Goal: Check status: Check status

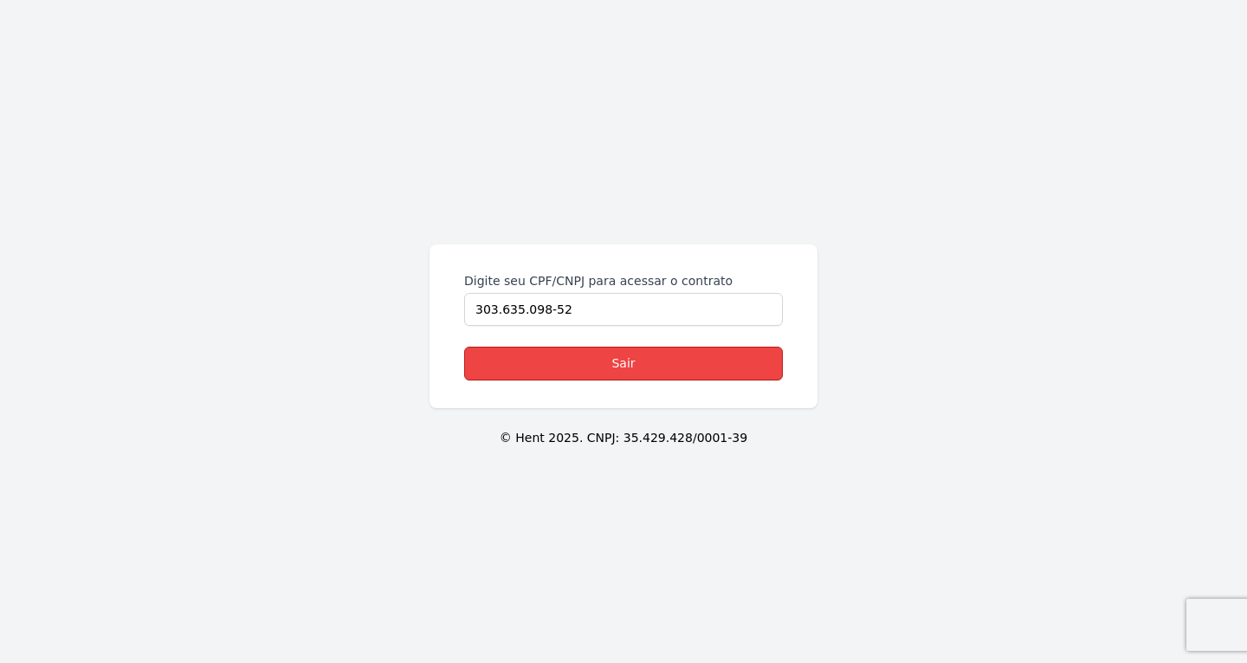
click at [616, 370] on link "Sair" at bounding box center [623, 363] width 319 height 34
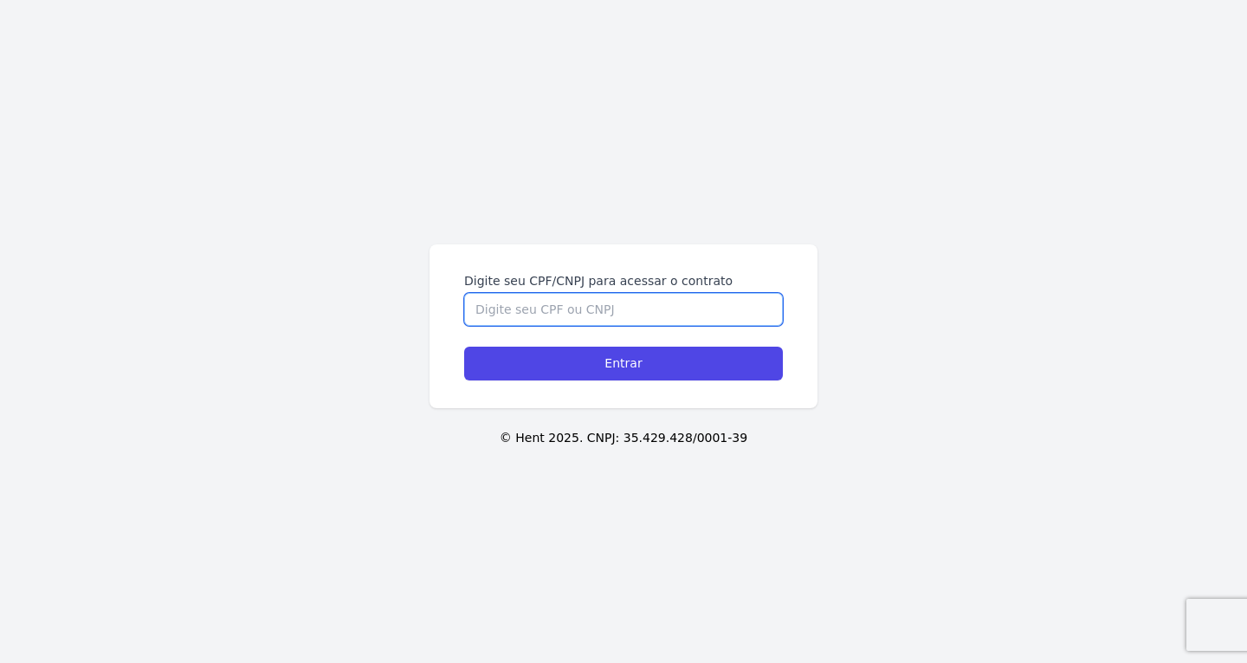
click at [570, 305] on input "Digite seu CPF/CNPJ para acessar o contrato" at bounding box center [623, 309] width 319 height 33
paste input "NATALI CABRAL DOS SANTOS"
drag, startPoint x: 663, startPoint y: 302, endPoint x: 245, endPoint y: 220, distance: 425.5
click at [244, 220] on div "Digite seu CPF/CNPJ para acessar o contrato NATALI CABRAL DOS SANTOS Entrar © H…" at bounding box center [623, 331] width 1247 height 663
paste input "368.653.108-96"
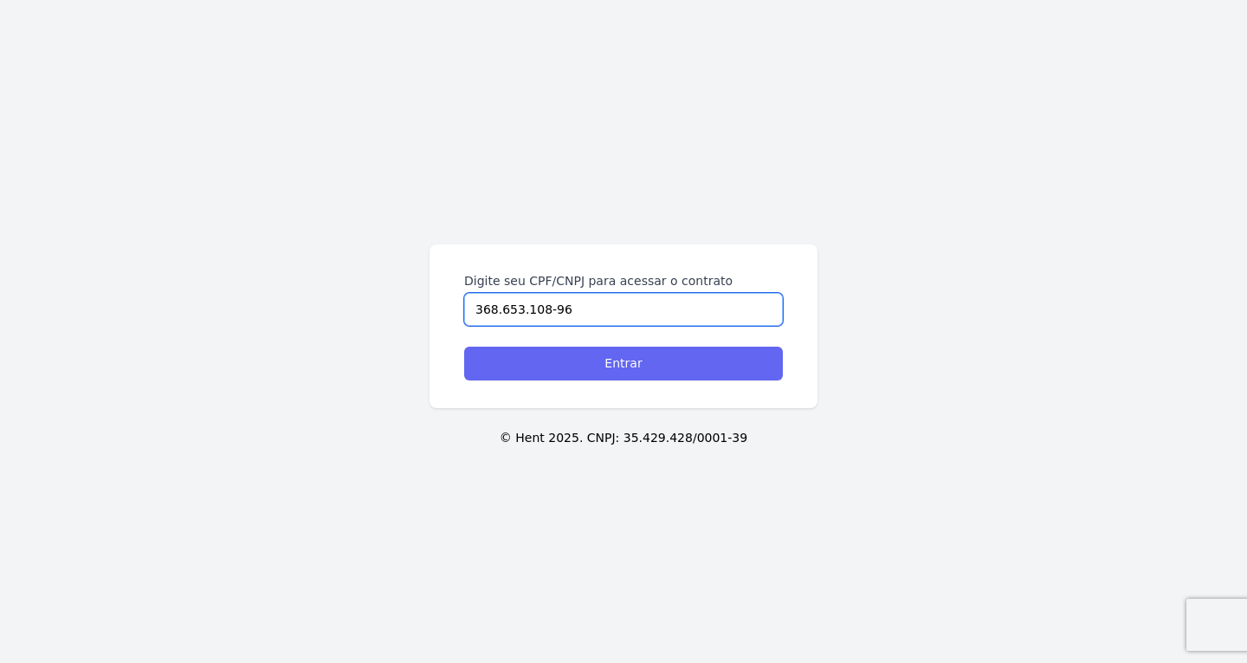
type input "368.653.108-96"
click at [715, 366] on input "Entrar" at bounding box center [623, 363] width 319 height 34
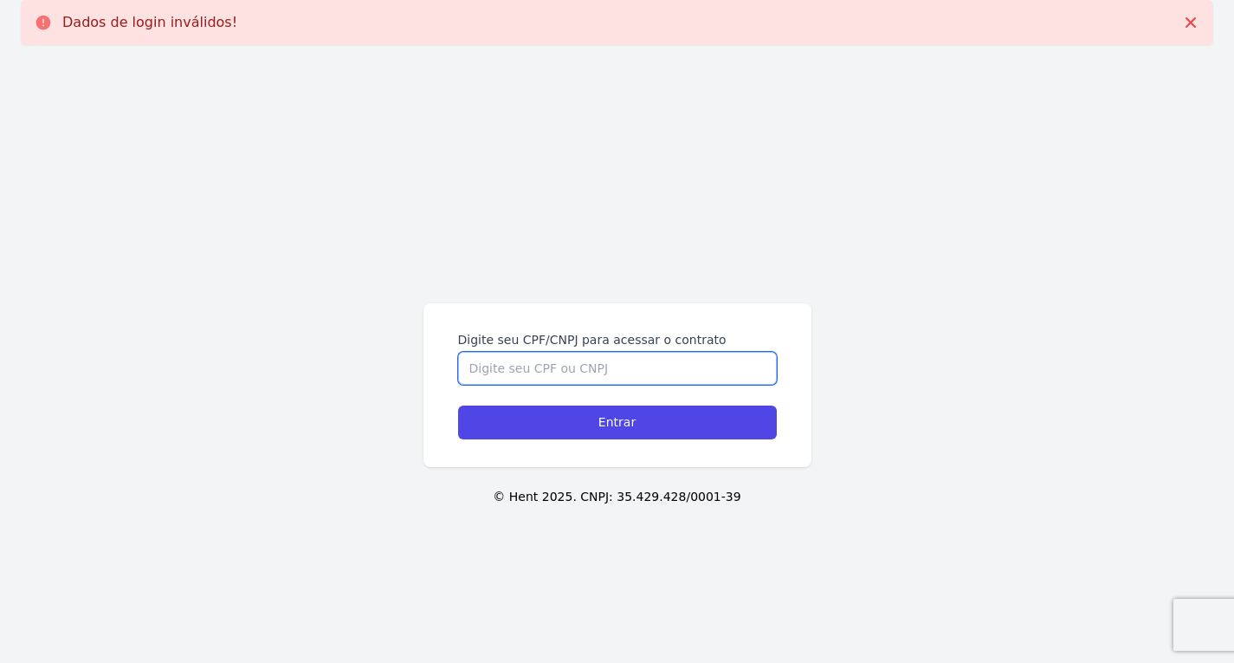
click at [598, 368] on input "Digite seu CPF/CNPJ para acessar o contrato" at bounding box center [617, 368] width 319 height 33
paste input "368.653.108-96"
click at [539, 366] on input "368.653.108-96" at bounding box center [617, 368] width 319 height 33
click at [513, 367] on input "368.653.10896" at bounding box center [617, 368] width 319 height 33
click at [492, 372] on input "368.65310896" at bounding box center [617, 368] width 319 height 33
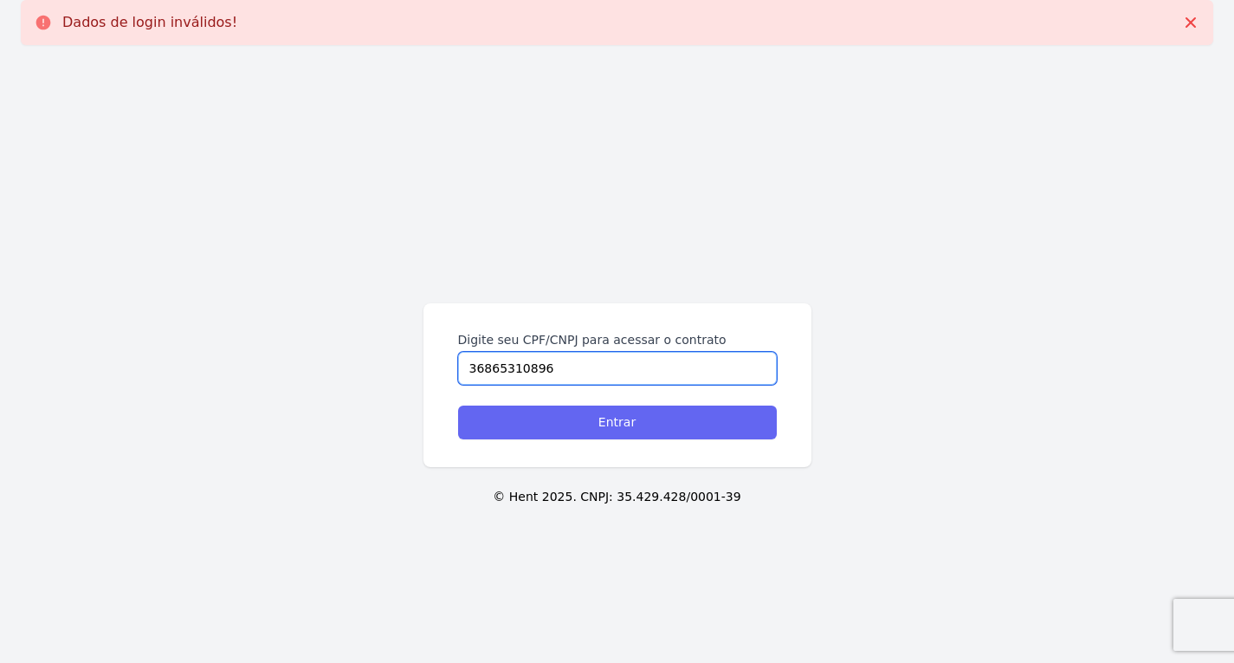
type input "36865310896"
click at [521, 412] on input "Entrar" at bounding box center [617, 422] width 319 height 34
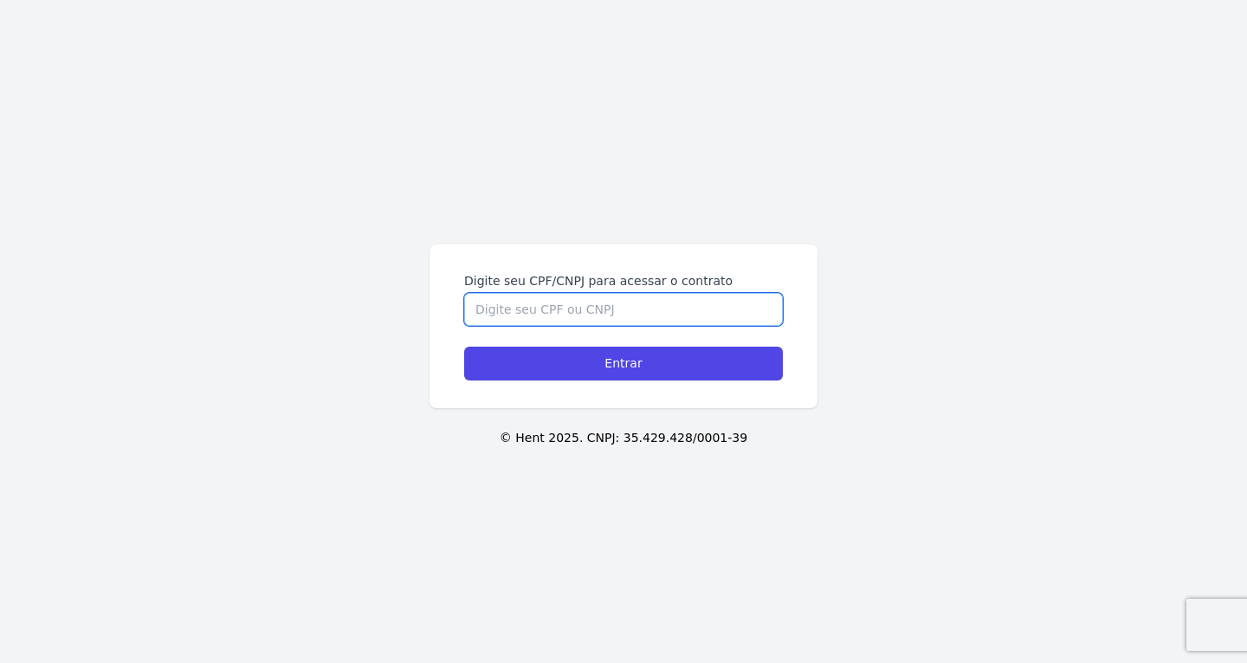
click at [541, 319] on input "Digite seu CPF/CNPJ para acessar o contrato" at bounding box center [623, 309] width 319 height 33
paste input "368.653.108-96"
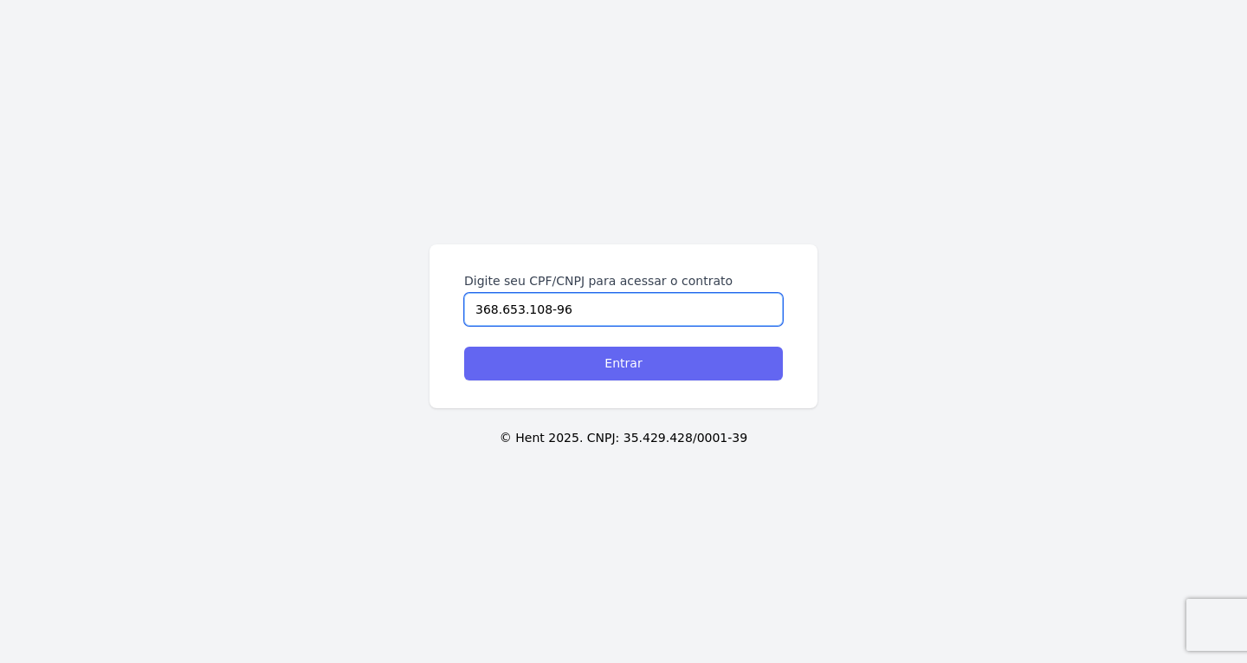
type input "368.653.108-96"
click at [583, 359] on input "Entrar" at bounding box center [623, 363] width 319 height 34
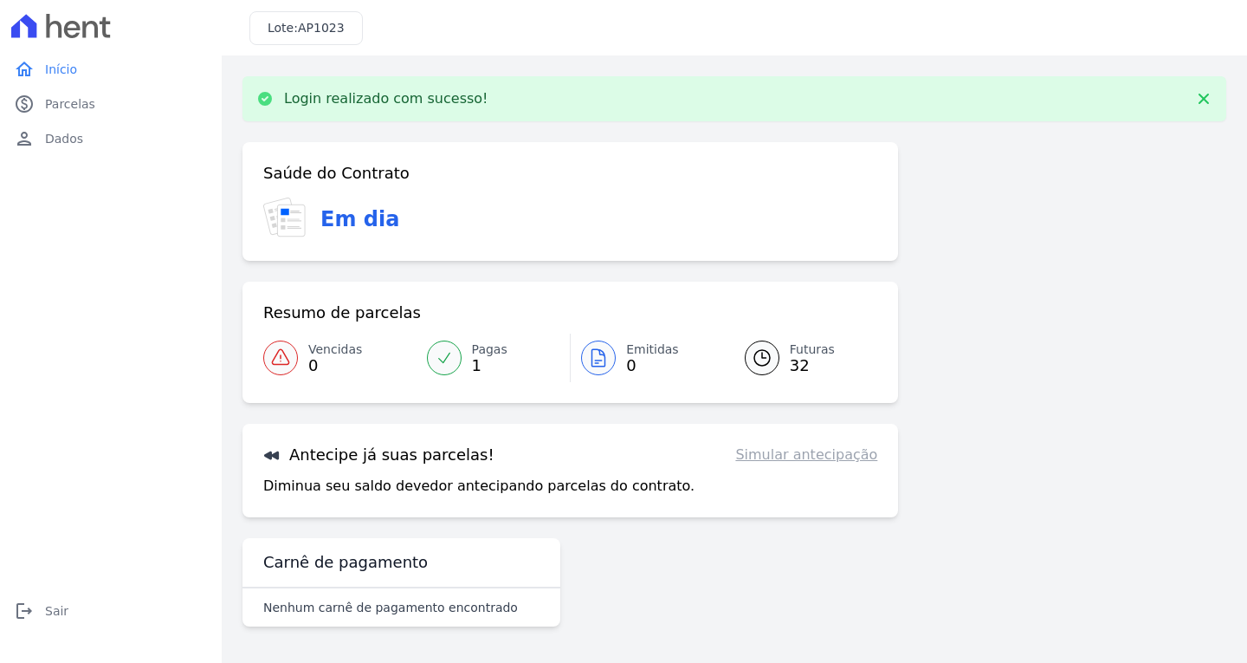
click at [761, 340] on div at bounding box center [762, 357] width 35 height 35
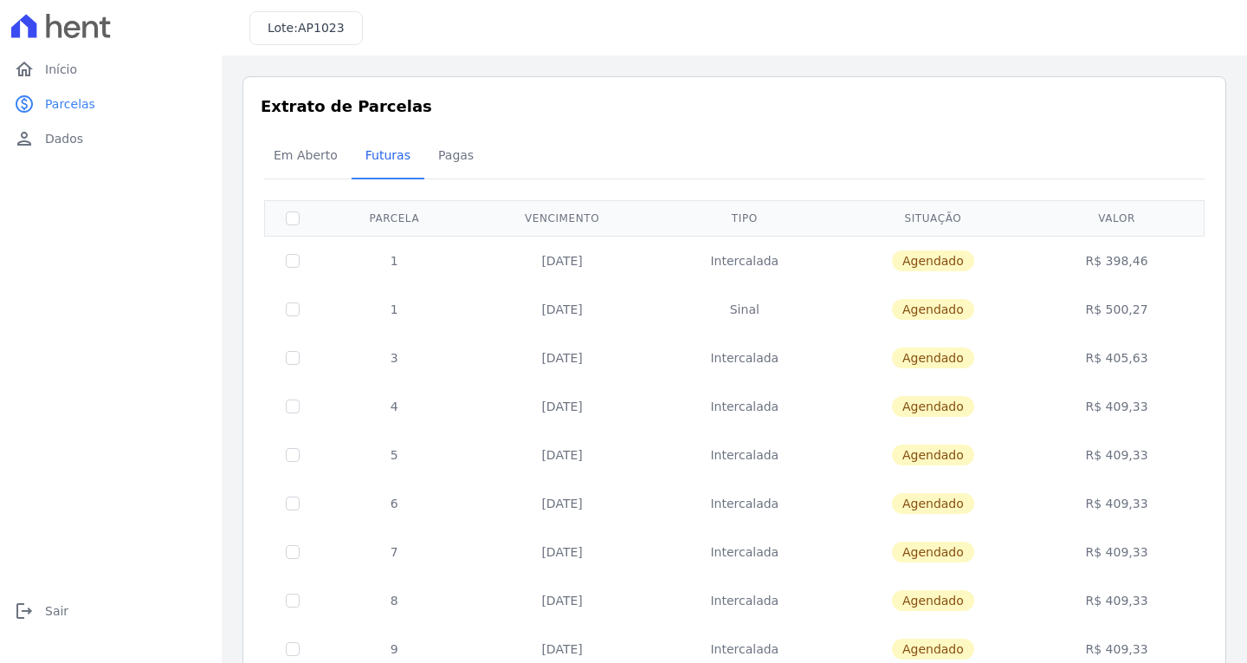
click at [580, 362] on td "[DATE]" at bounding box center [563, 357] width 188 height 49
